Goal: Find specific page/section: Find specific page/section

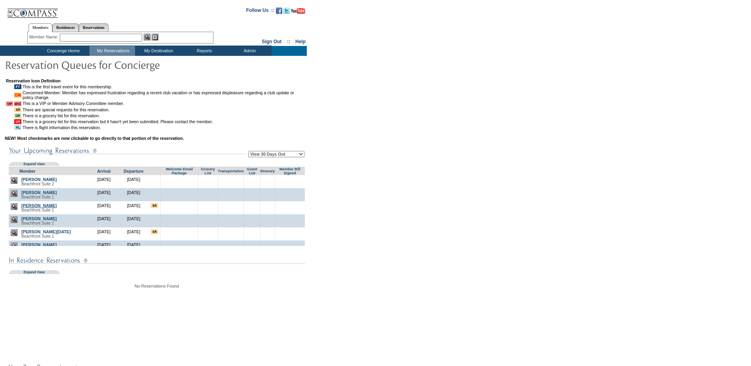
click at [39, 208] on link "Gardiner, Darcy" at bounding box center [38, 205] width 35 height 5
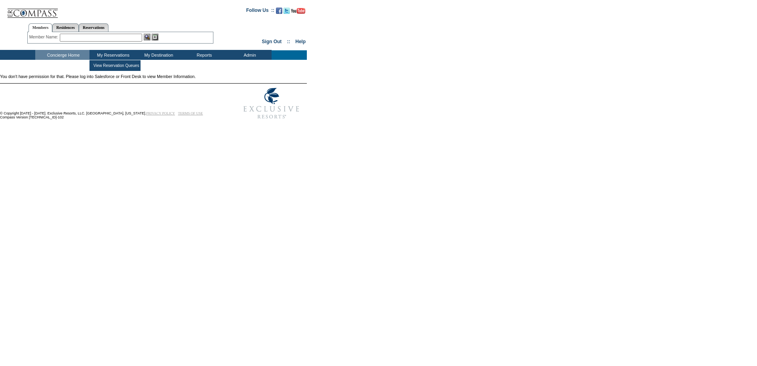
click at [116, 55] on td "My Reservations" at bounding box center [112, 55] width 46 height 10
click at [110, 56] on td "My Reservations" at bounding box center [112, 55] width 46 height 10
click at [112, 65] on td "View Reservation Queues" at bounding box center [115, 66] width 48 height 8
click at [115, 55] on td "My Reservations" at bounding box center [112, 55] width 46 height 10
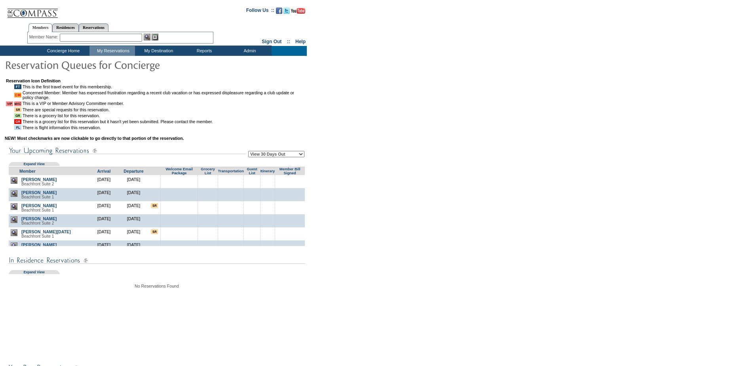
click at [152, 208] on input "image" at bounding box center [154, 205] width 7 height 5
click at [153, 208] on input "image" at bounding box center [154, 205] width 7 height 5
click at [38, 208] on link "Gardiner, Darcy" at bounding box center [38, 205] width 35 height 5
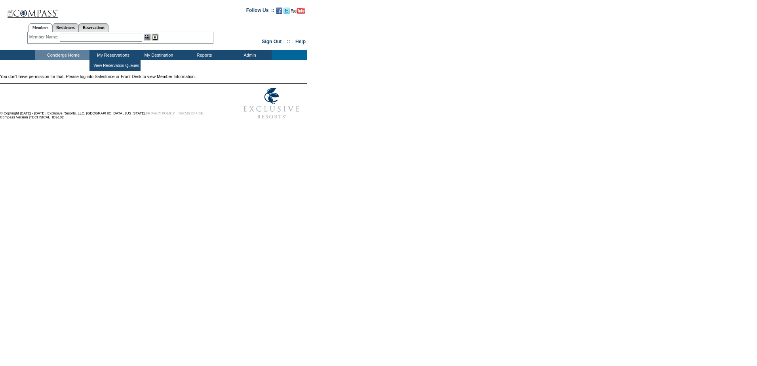
click at [108, 53] on td "My Reservations" at bounding box center [112, 55] width 46 height 10
click at [124, 64] on td "View Reservation Queues" at bounding box center [115, 66] width 48 height 8
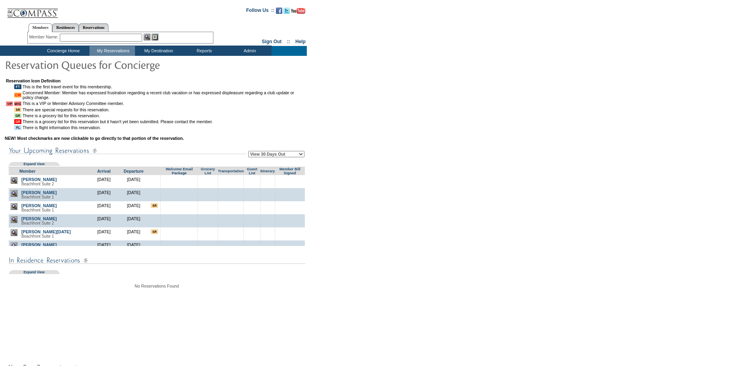
click at [15, 210] on img at bounding box center [14, 206] width 7 height 7
click at [16, 210] on img at bounding box center [14, 206] width 7 height 7
click at [13, 210] on img at bounding box center [14, 206] width 7 height 7
click at [27, 212] on span "Beachfront Suite 1" at bounding box center [37, 210] width 32 height 4
